Goal: Find specific page/section: Find specific page/section

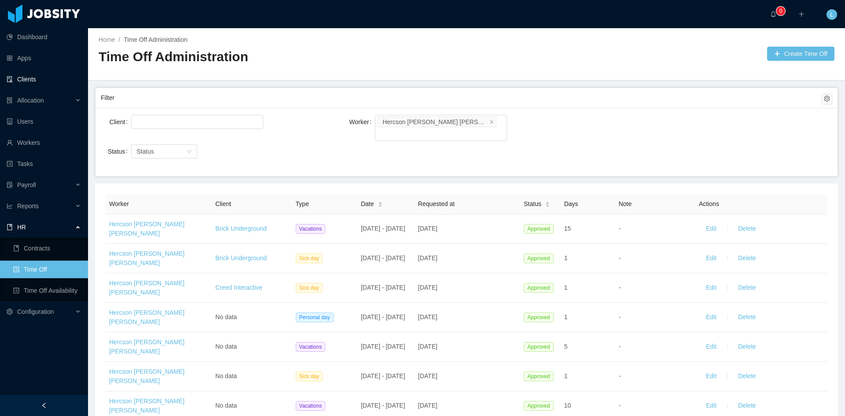
click at [49, 79] on link "Clients" at bounding box center [44, 79] width 74 height 18
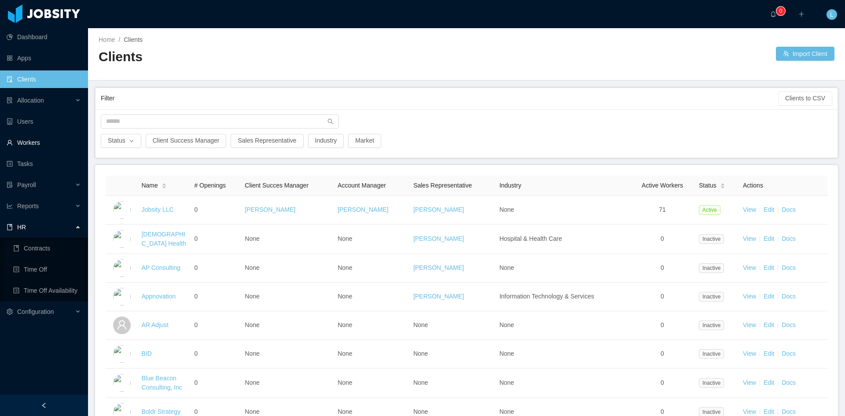
click at [46, 145] on link "Workers" at bounding box center [44, 143] width 74 height 18
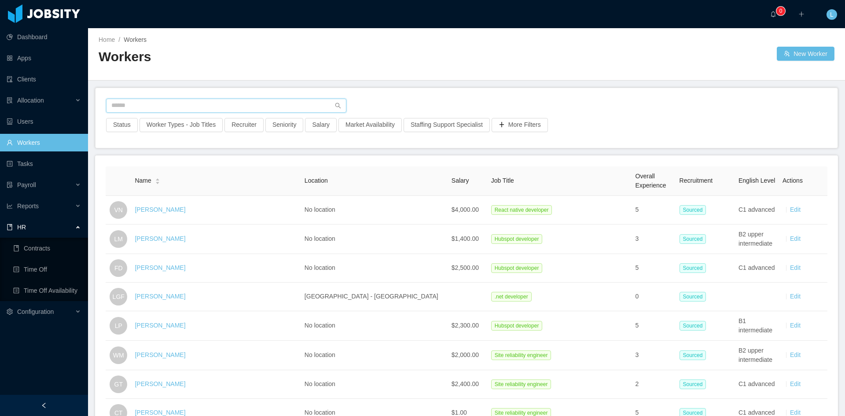
click at [148, 111] on input "text" at bounding box center [226, 106] width 240 height 14
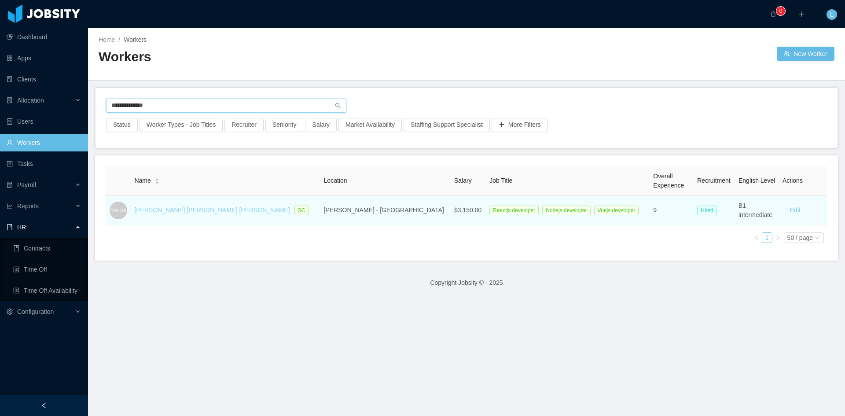
type input "**********"
click at [178, 212] on link "[PERSON_NAME] [PERSON_NAME] [PERSON_NAME]" at bounding box center [211, 209] width 155 height 7
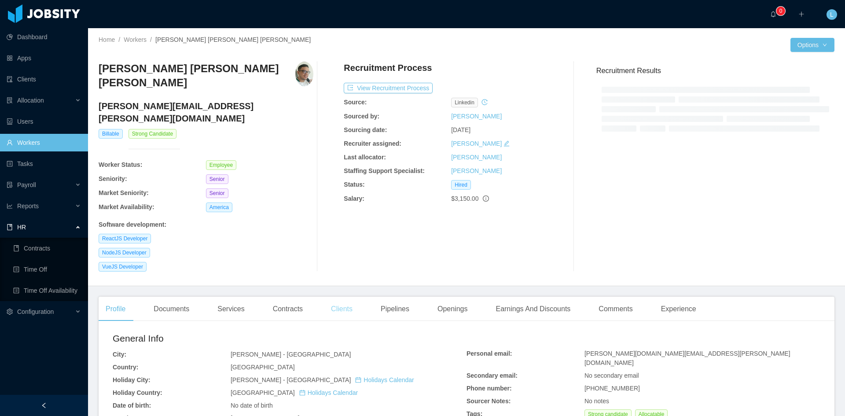
click at [334, 297] on div "Clients" at bounding box center [342, 309] width 36 height 25
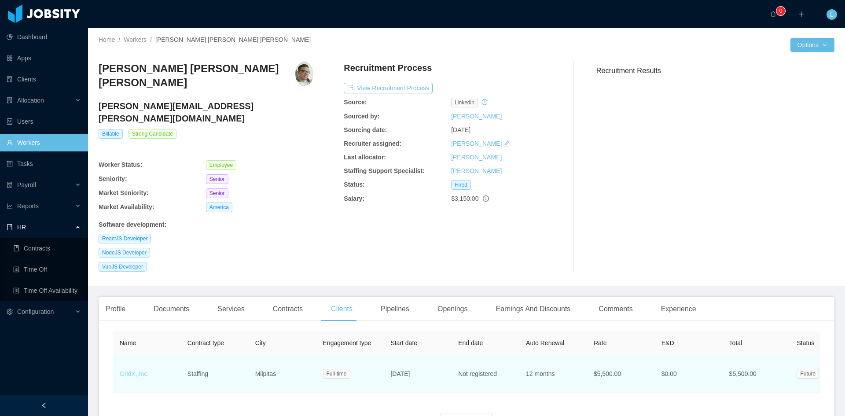
click at [141, 370] on link "GridX, Inc." at bounding box center [134, 373] width 29 height 7
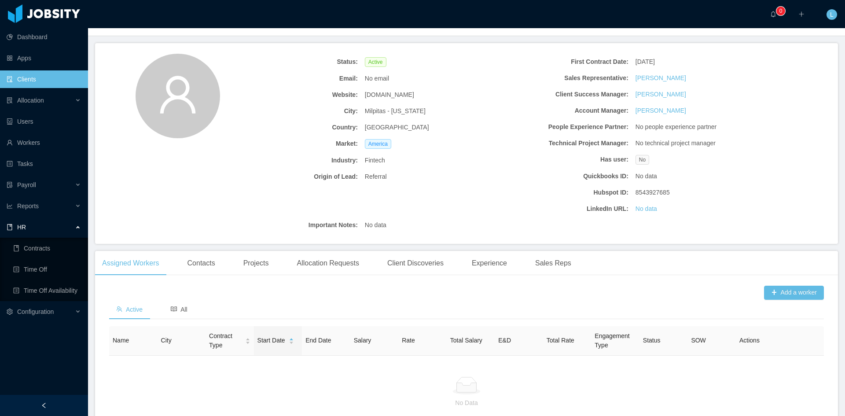
scroll to position [44, 0]
